Goal: Information Seeking & Learning: Understand process/instructions

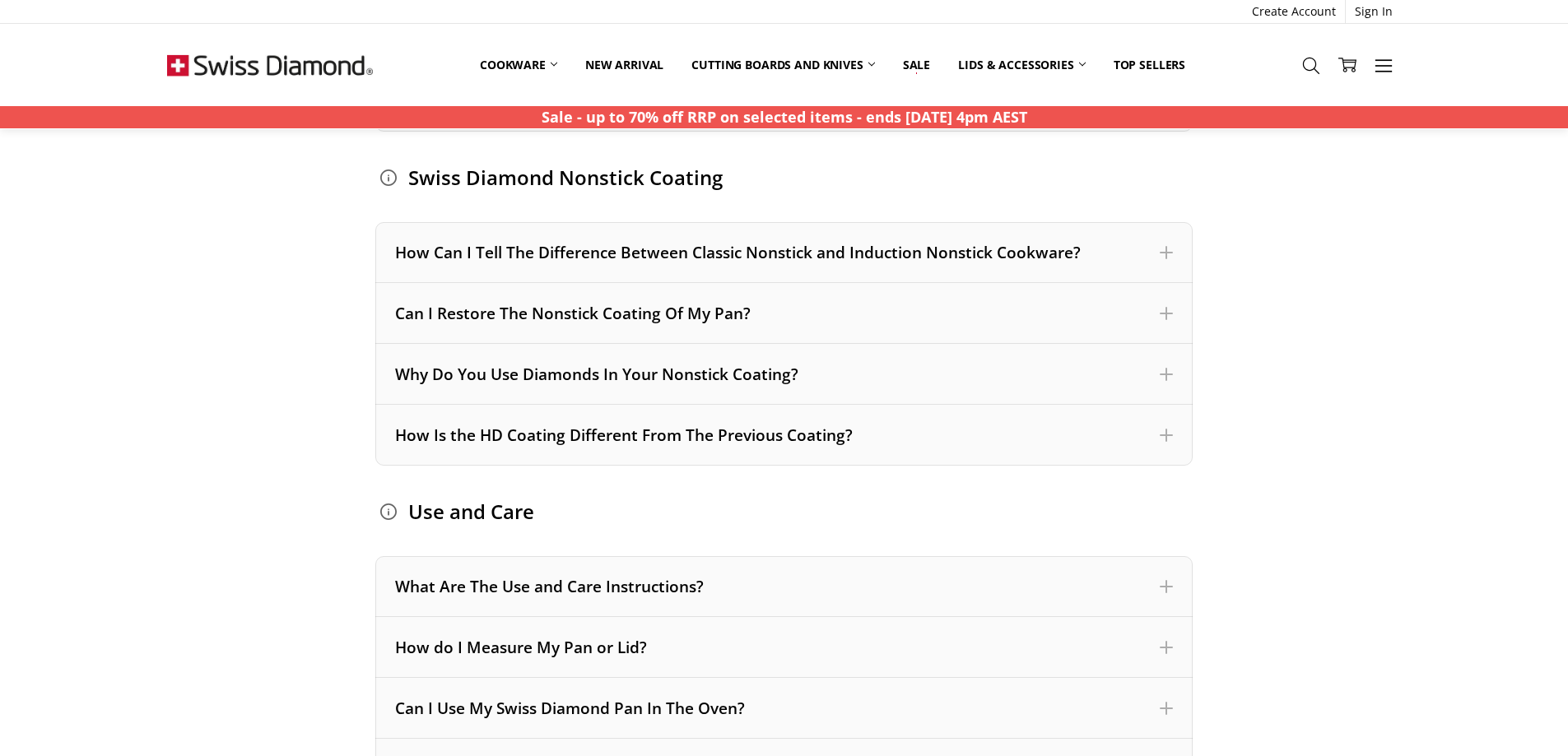
scroll to position [988, 0]
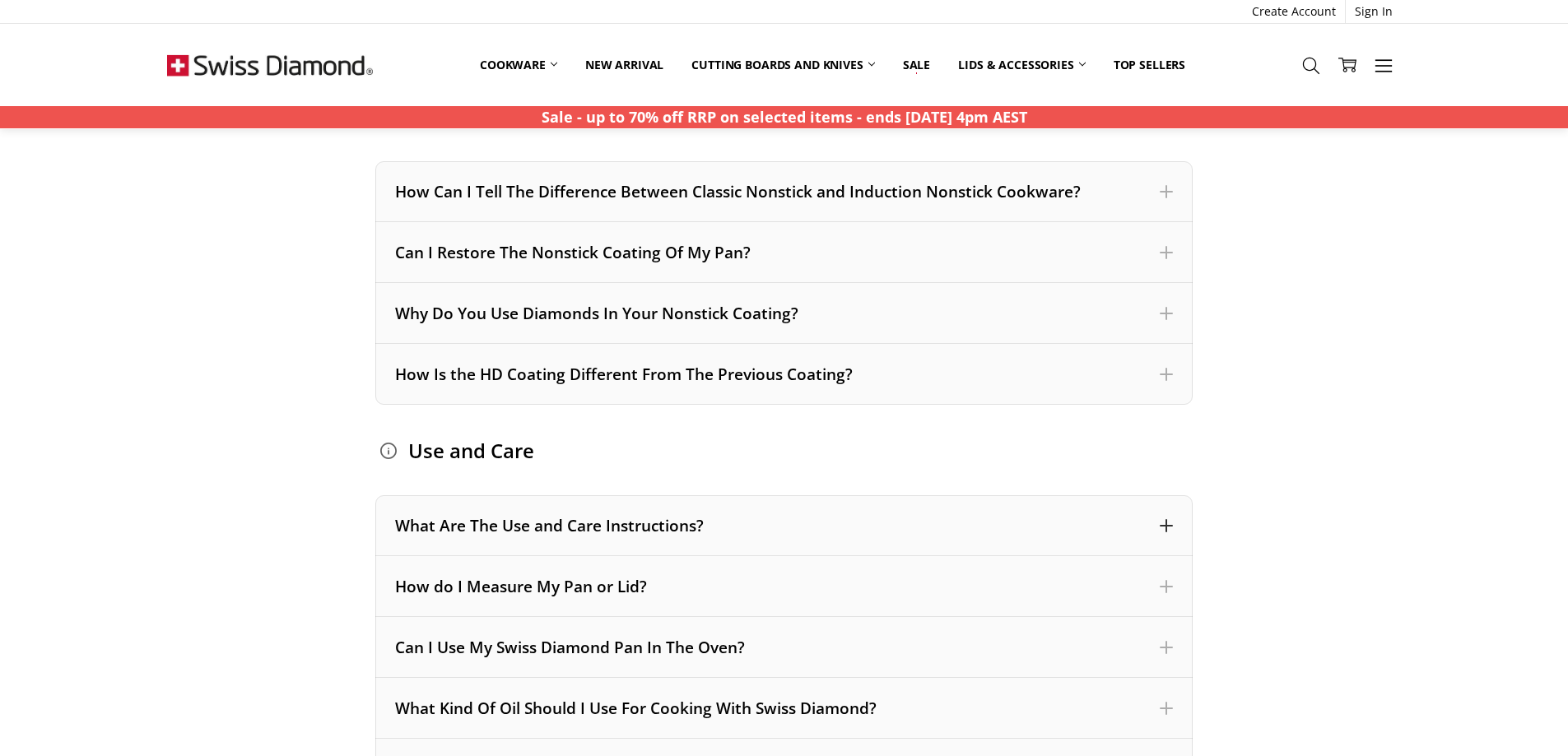
click at [1174, 521] on div "What Are The Use and Care Instructions?" at bounding box center [784, 526] width 818 height 61
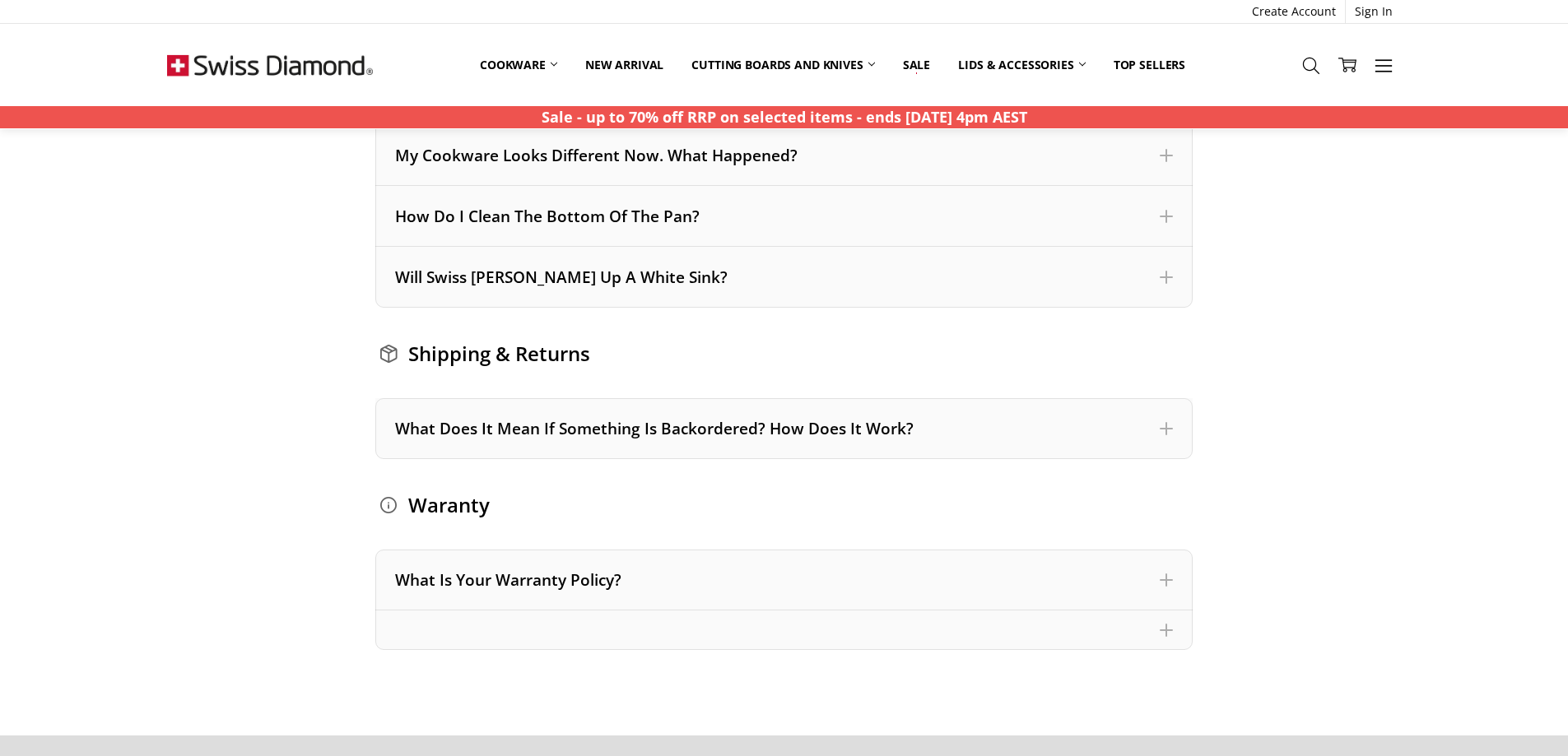
scroll to position [4280, 0]
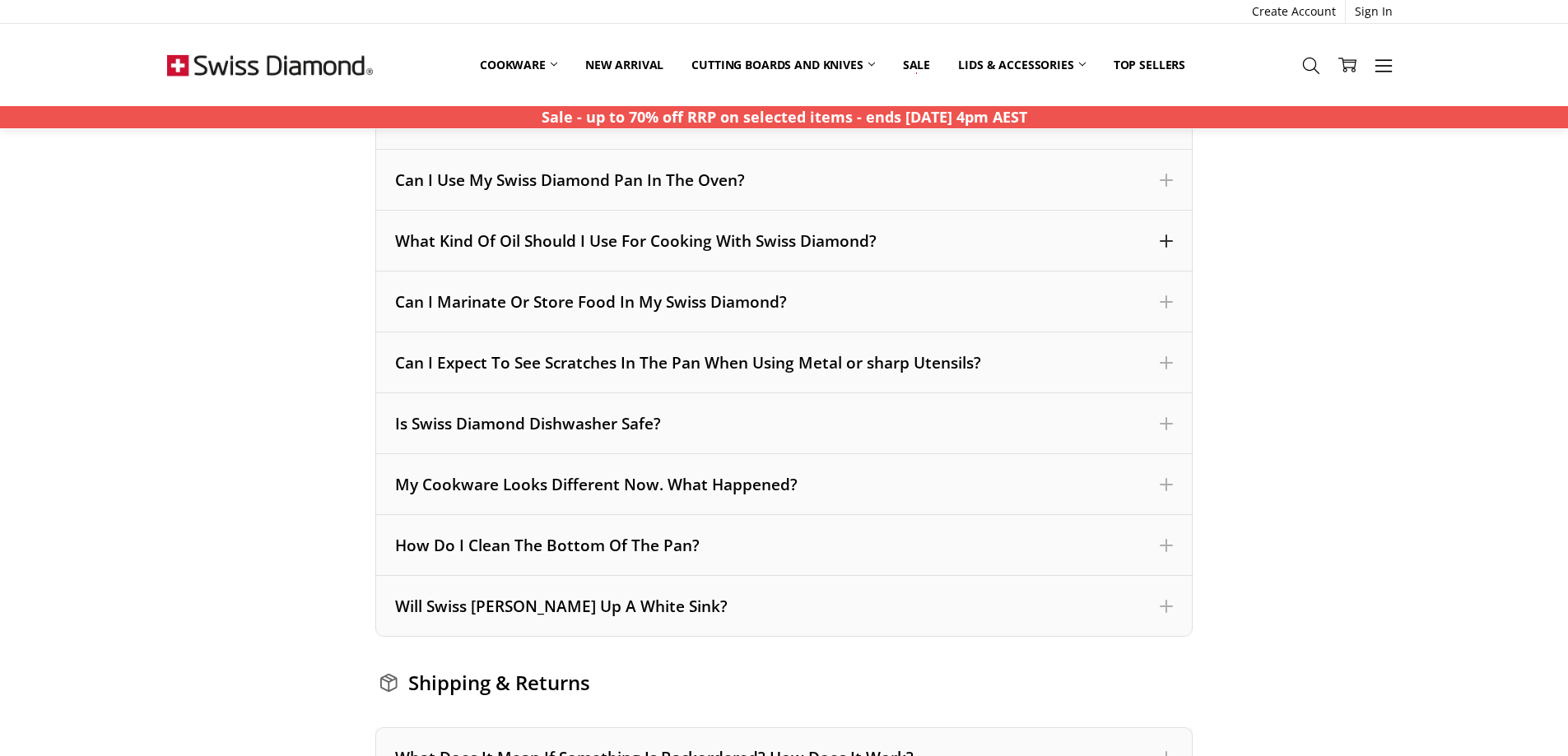
click at [1169, 237] on span at bounding box center [1166, 241] width 13 height 13
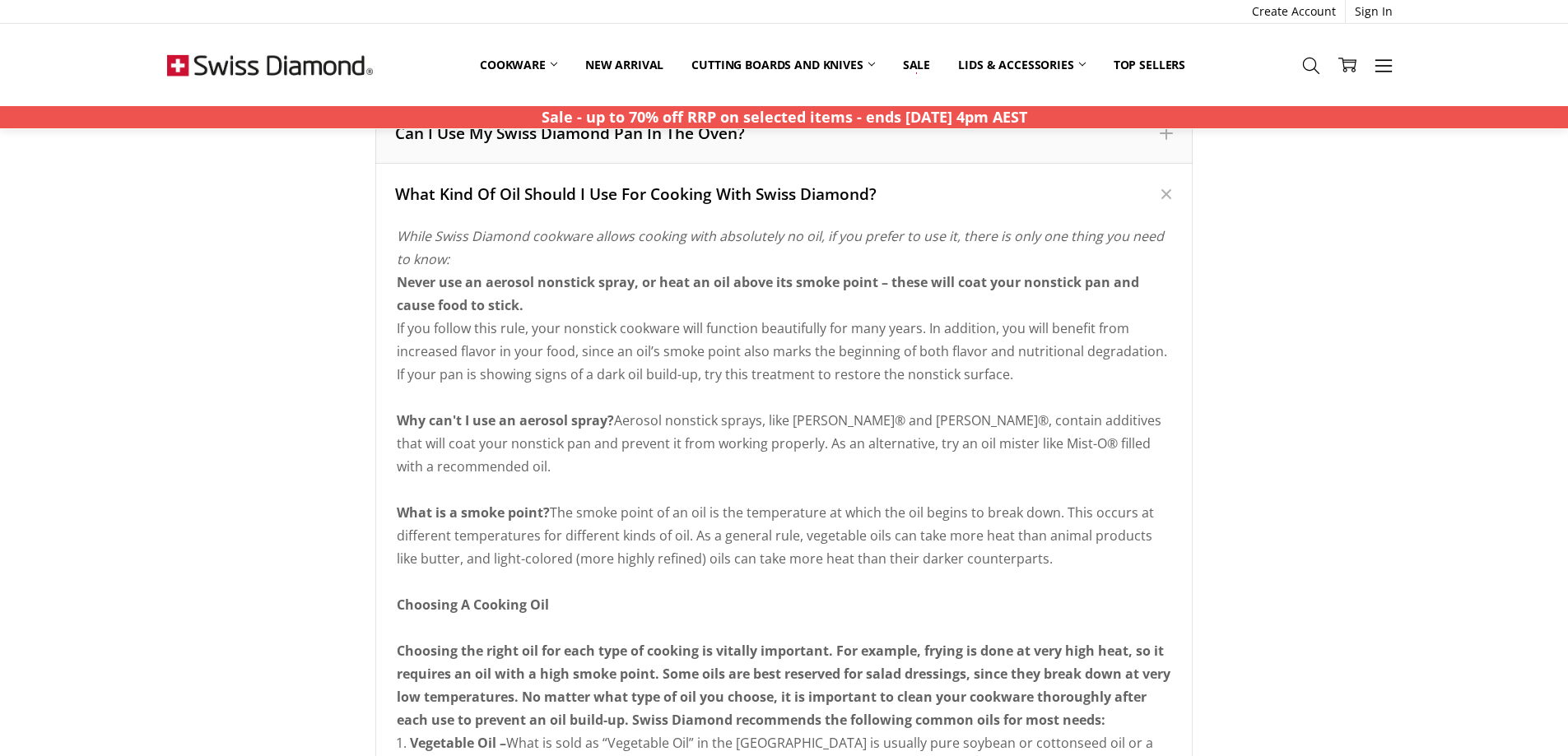
scroll to position [1475, 0]
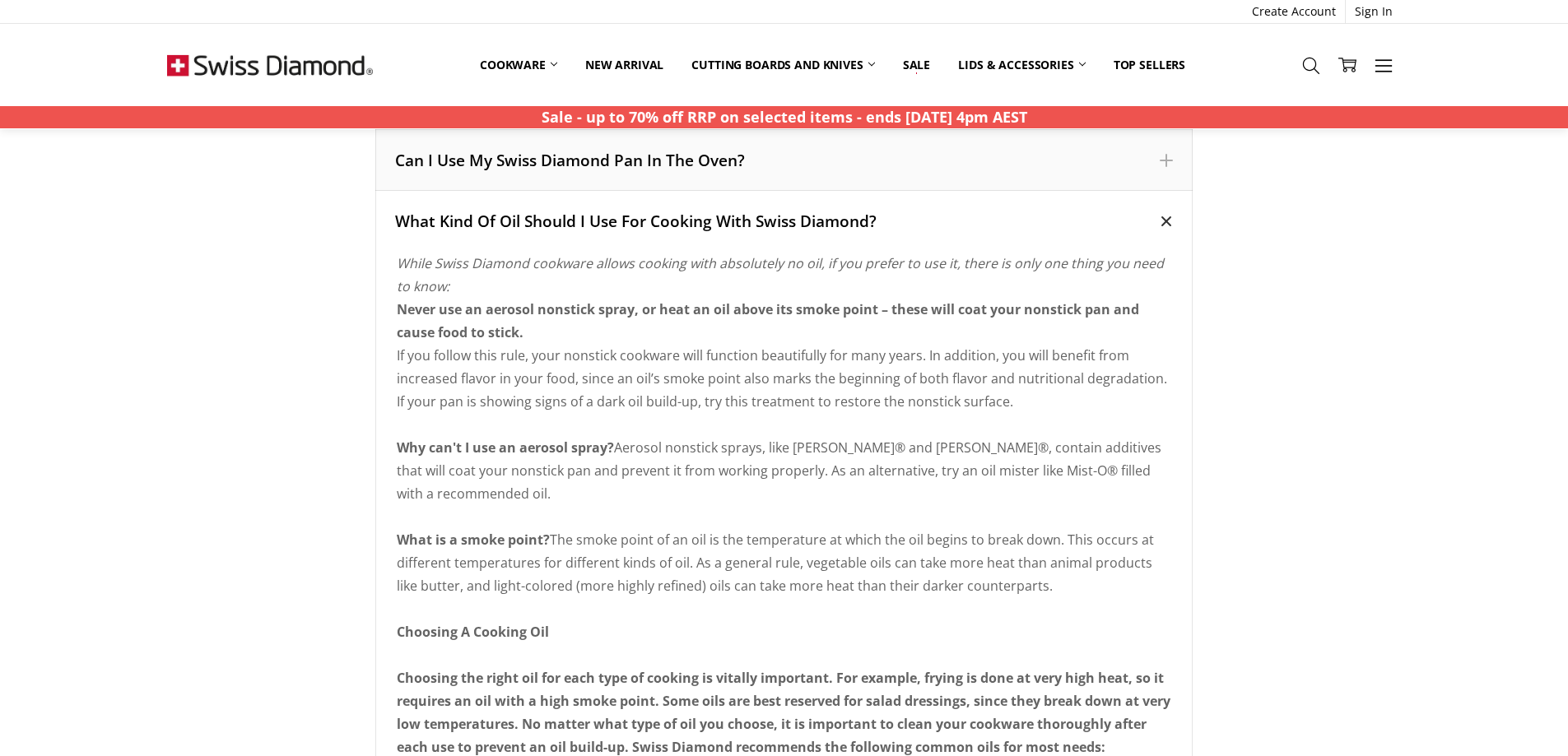
click at [405, 220] on div "What Kind Of Oil Should I Use For Cooking With Swiss Diamond?" at bounding box center [784, 221] width 778 height 21
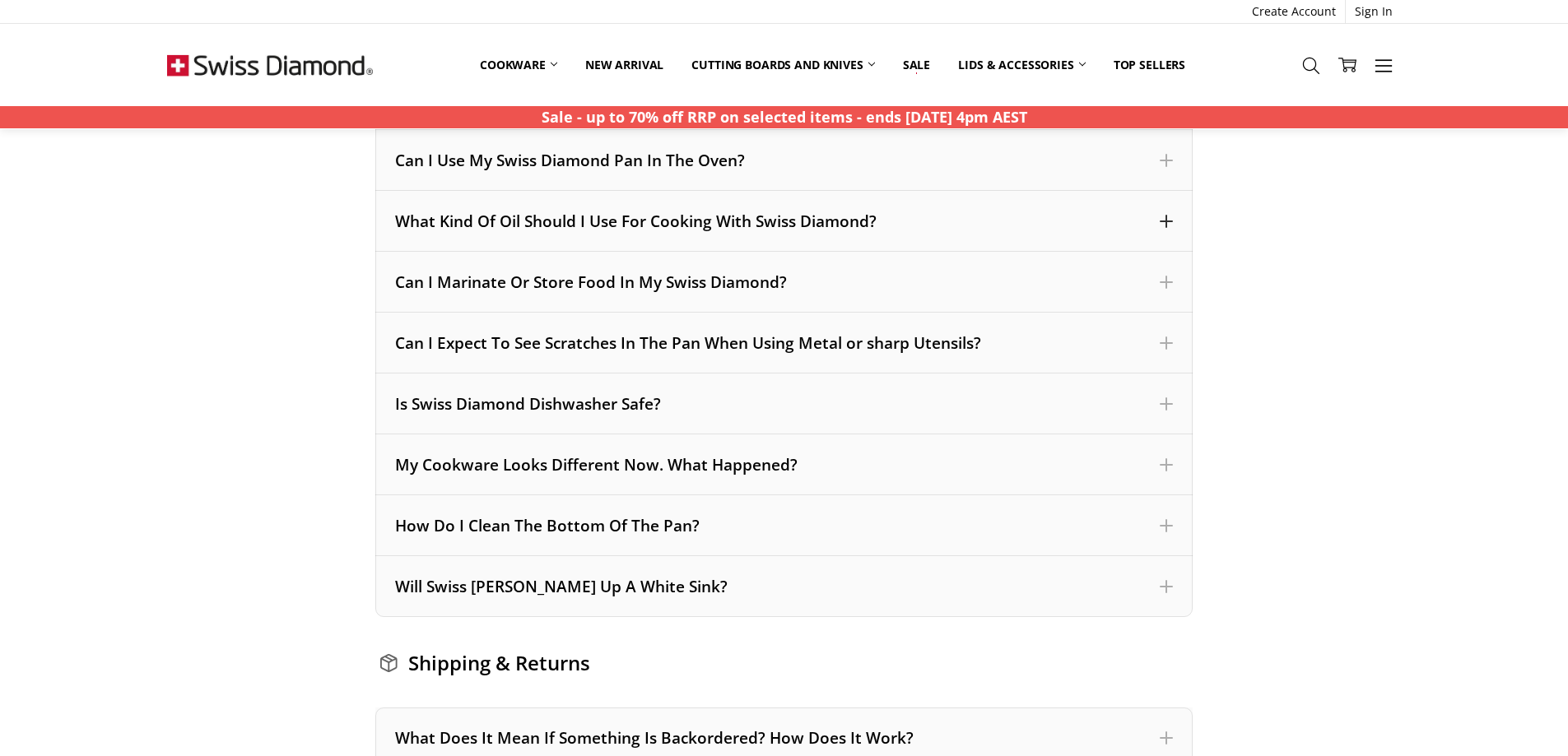
click at [1169, 215] on span at bounding box center [1166, 222] width 13 height 13
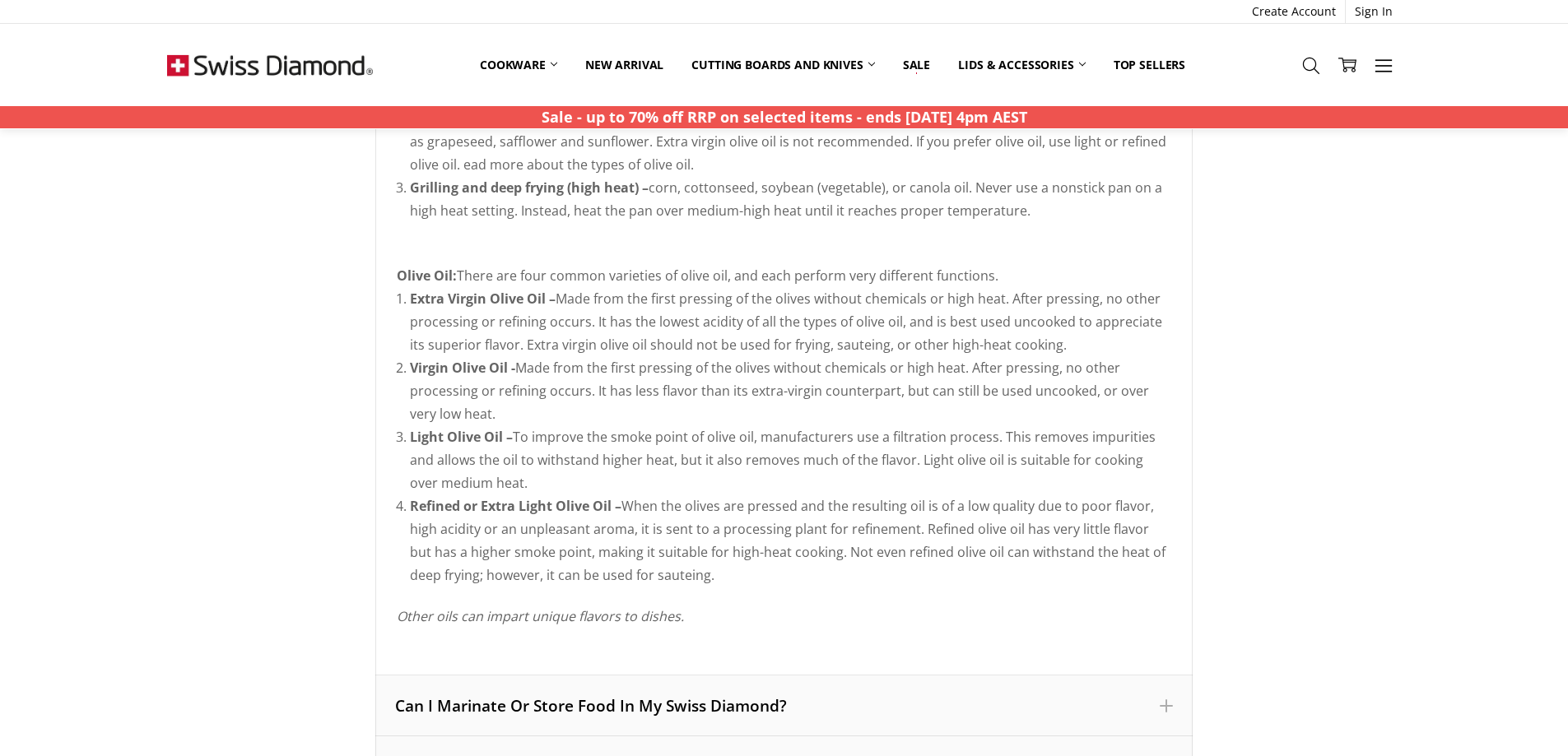
scroll to position [2628, 0]
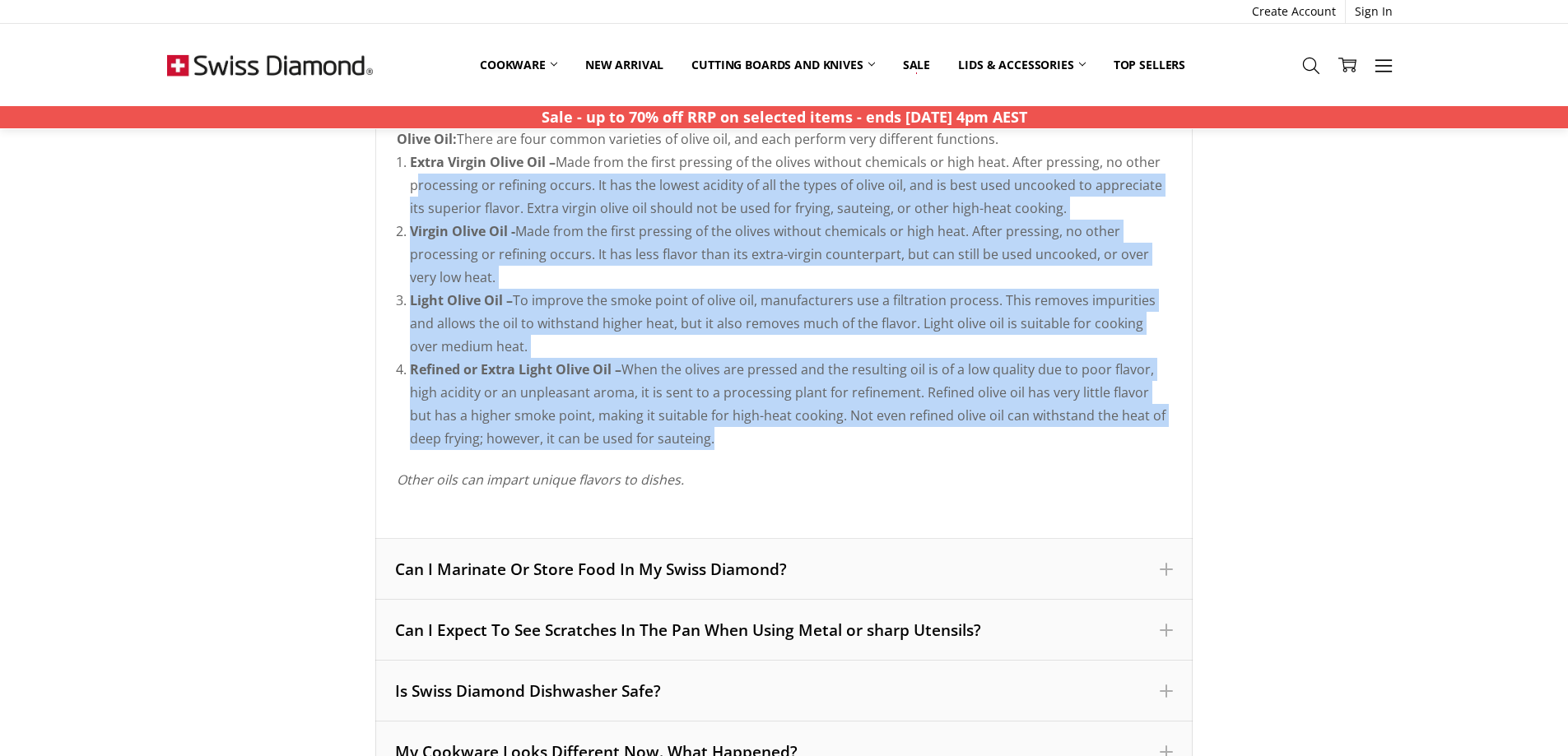
drag, startPoint x: 676, startPoint y: 435, endPoint x: 412, endPoint y: 191, distance: 359.5
click at [412, 191] on ol "Extra Virgin Olive Oil – Made from the first pressing of the olives without che…" at bounding box center [790, 301] width 761 height 300
drag, startPoint x: 1237, startPoint y: 356, endPoint x: 1013, endPoint y: 349, distance: 224.1
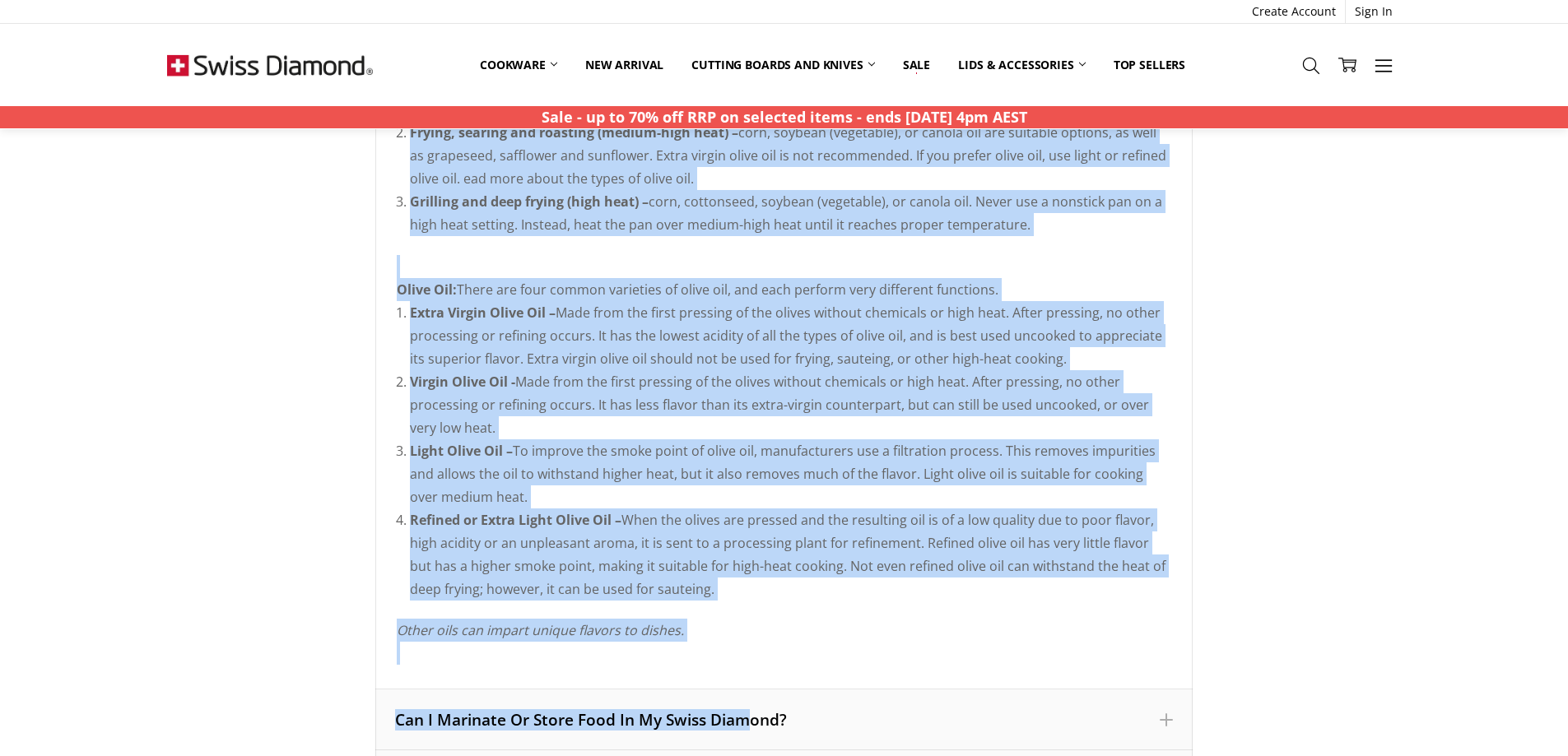
scroll to position [2506, 0]
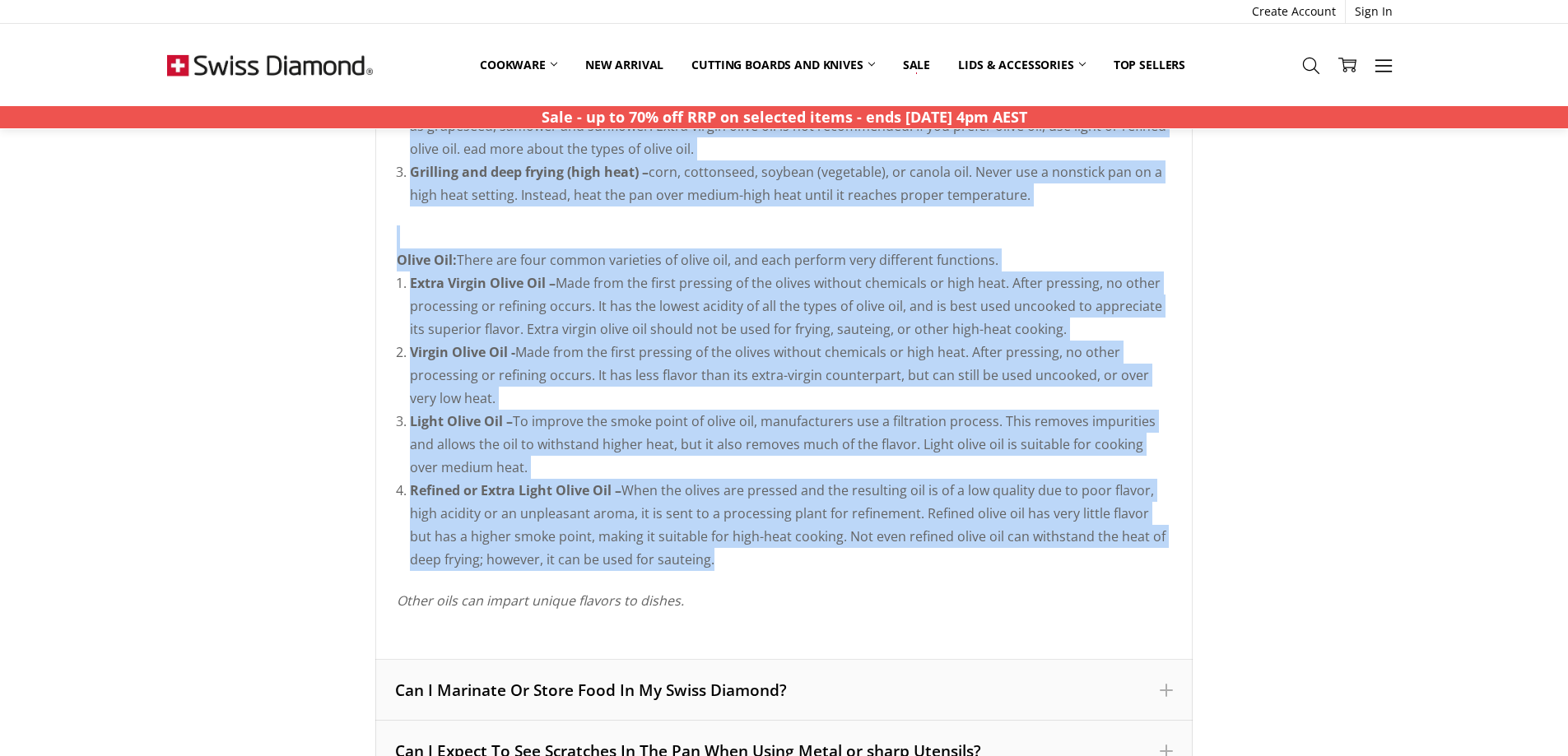
drag, startPoint x: 400, startPoint y: 134, endPoint x: 694, endPoint y: 558, distance: 516.0
copy div "What Kind Of Oil Should I Use For Cooking With Swiss Diamond? While Swiss Diamo…"
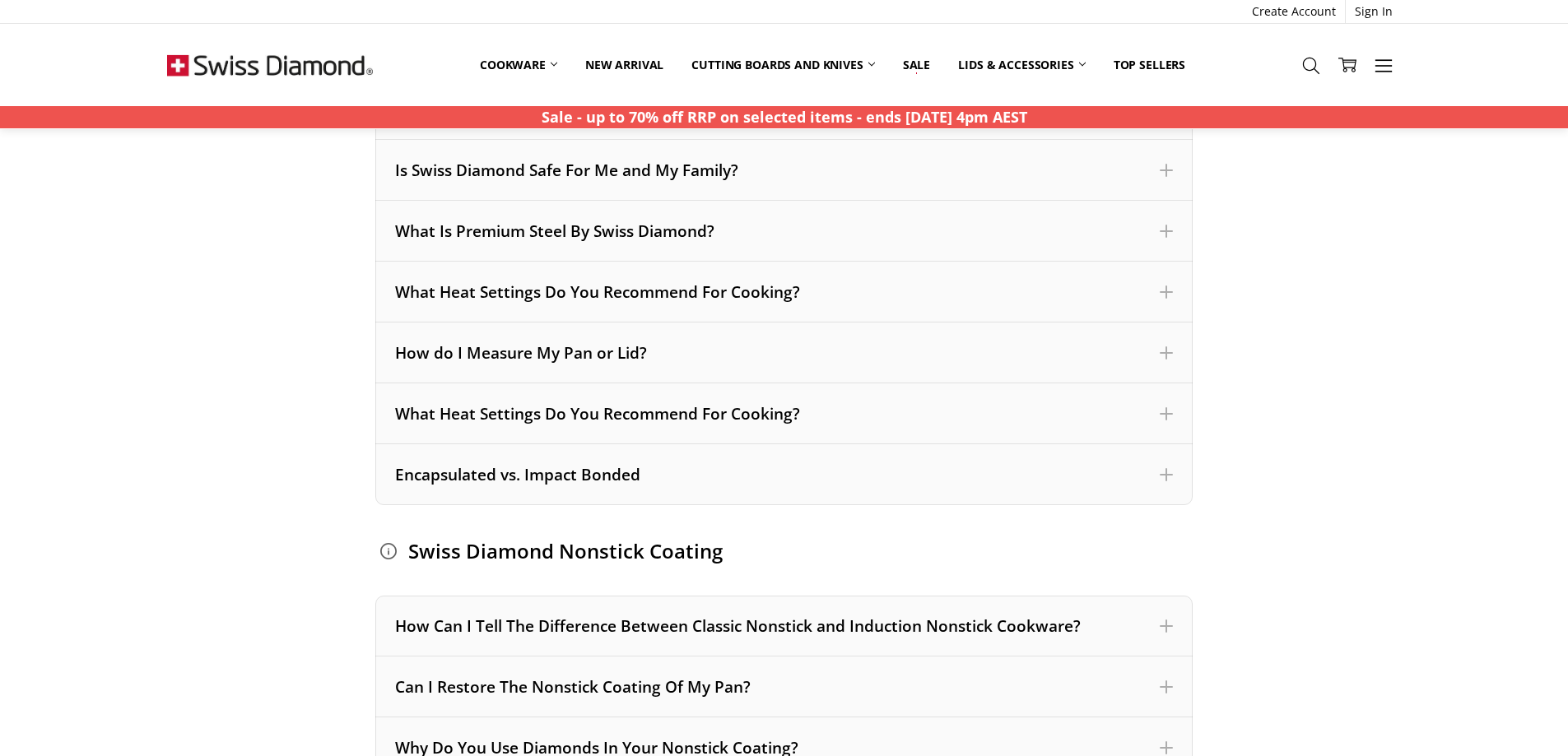
scroll to position [366, 0]
